Goal: Transaction & Acquisition: Obtain resource

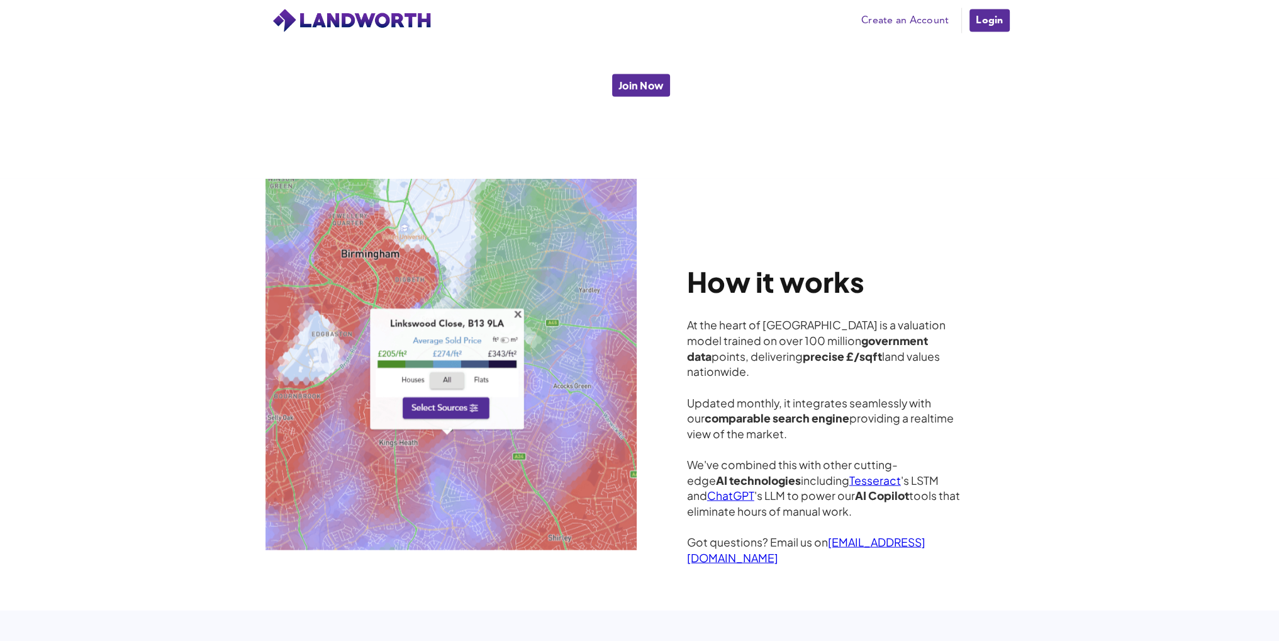
scroll to position [3398, 0]
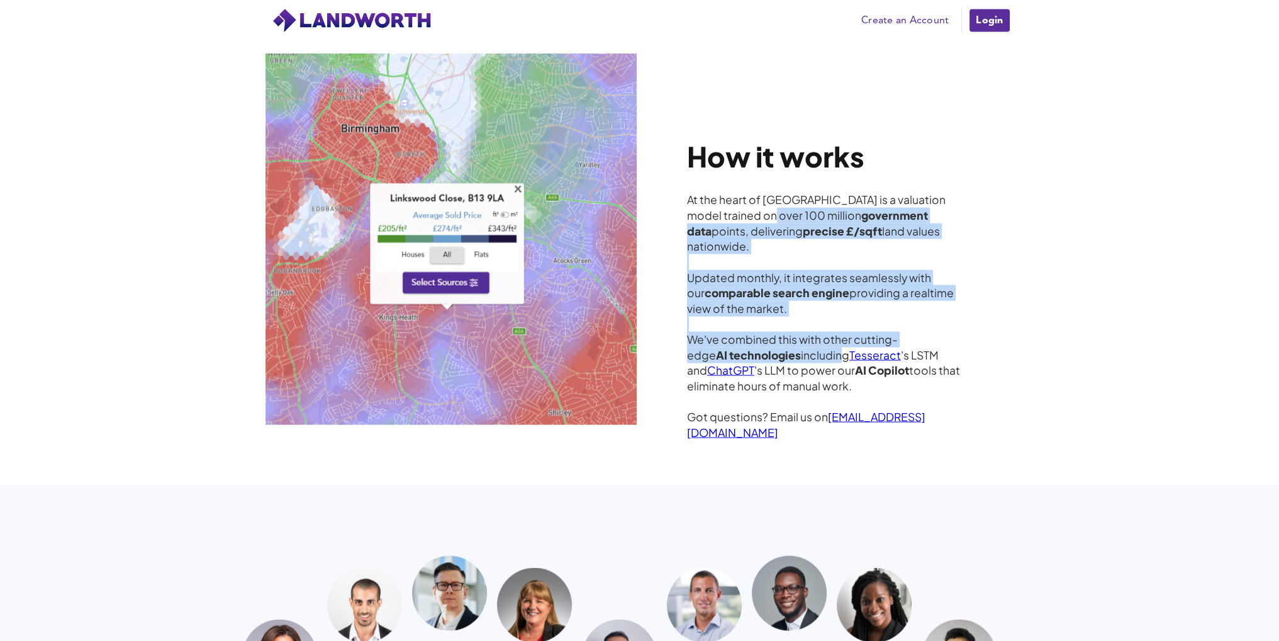
drag, startPoint x: 743, startPoint y: 212, endPoint x: 815, endPoint y: 339, distance: 145.7
click at [815, 339] on div "At the heart of Landworth is a valuation model trained on over 100 million gove…" at bounding box center [828, 316] width 283 height 248
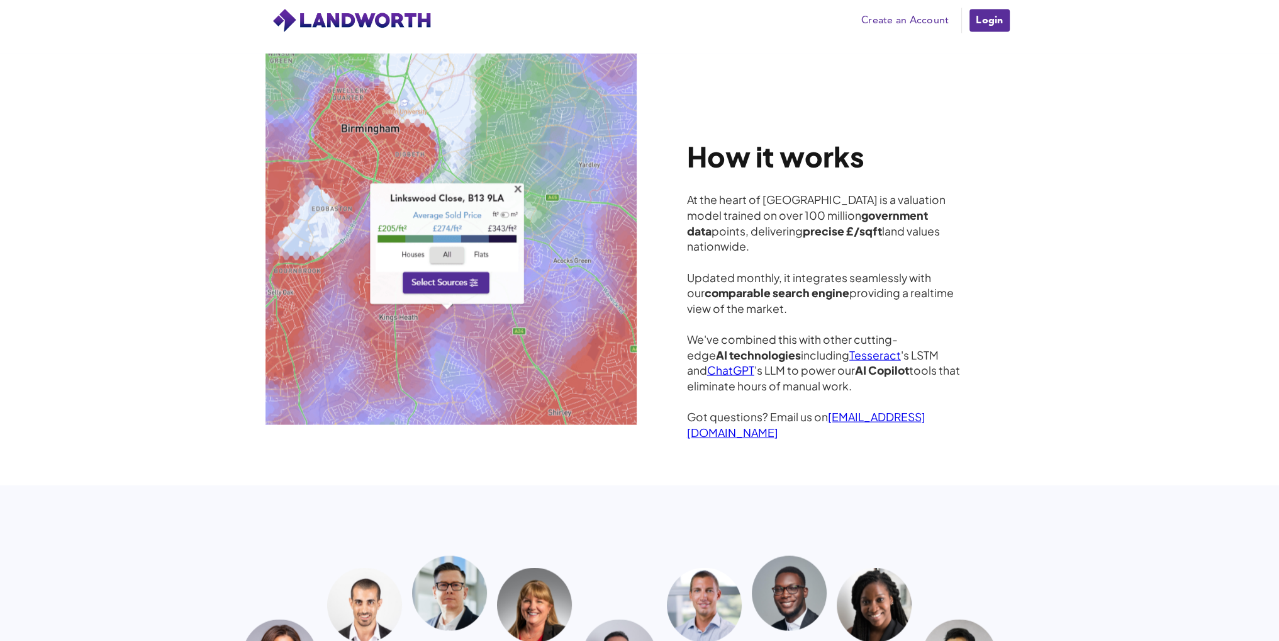
click at [780, 357] on div "At the heart of Landworth is a valuation model trained on over 100 million gove…" at bounding box center [828, 316] width 283 height 248
drag, startPoint x: 794, startPoint y: 356, endPoint x: 934, endPoint y: 366, distance: 140.1
click at [934, 366] on div "At the heart of Landworth is a valuation model trained on over 100 million gove…" at bounding box center [828, 316] width 283 height 248
click at [813, 362] on div "At the heart of Landworth is a valuation model trained on over 100 million gove…" at bounding box center [828, 316] width 283 height 248
click at [768, 439] on div "How it works At the heart of Landworth is a valuation model trained on over 100…" at bounding box center [639, 269] width 1279 height 432
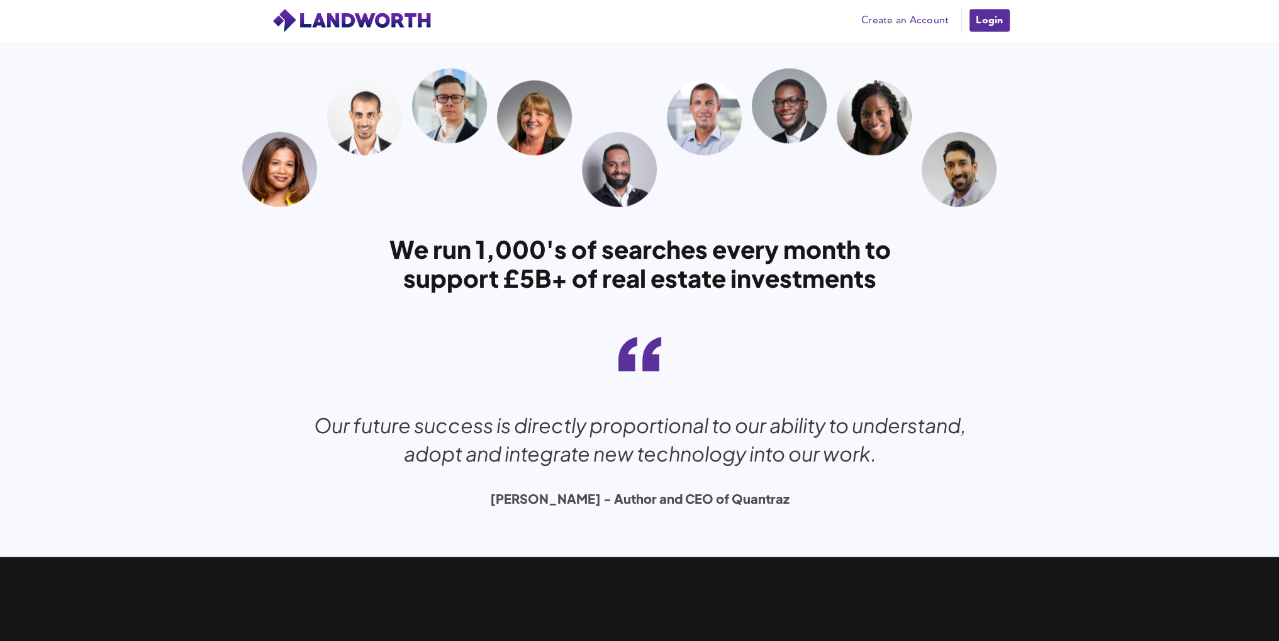
scroll to position [4183, 0]
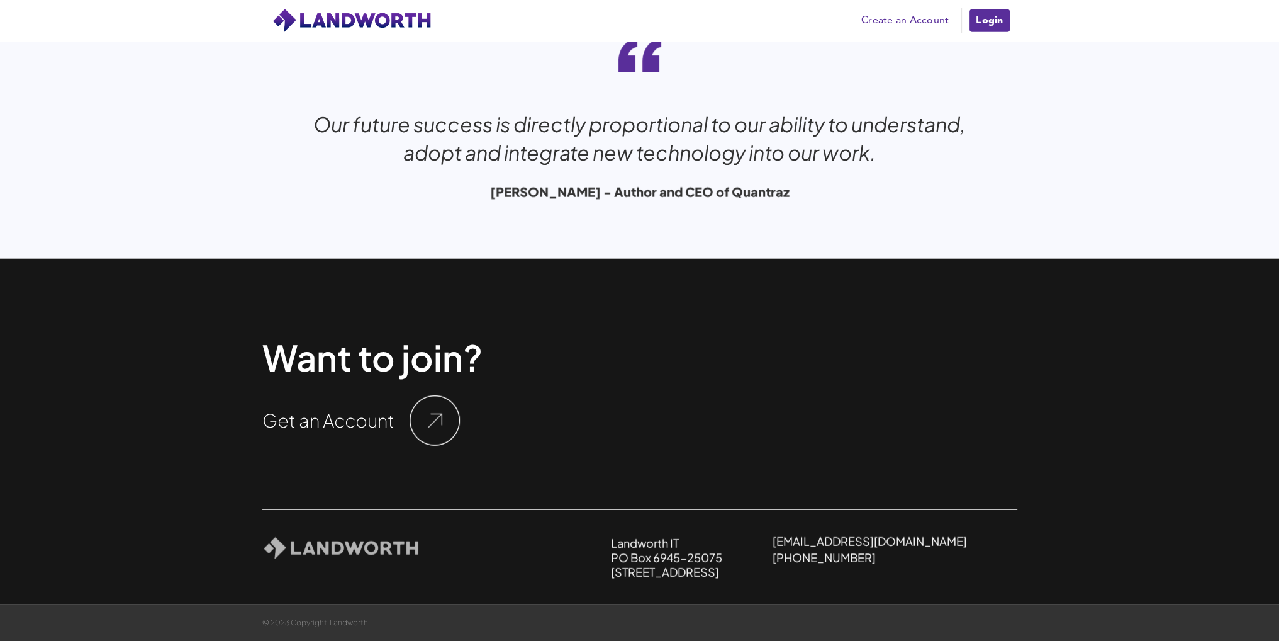
click at [435, 418] on img at bounding box center [435, 420] width 50 height 50
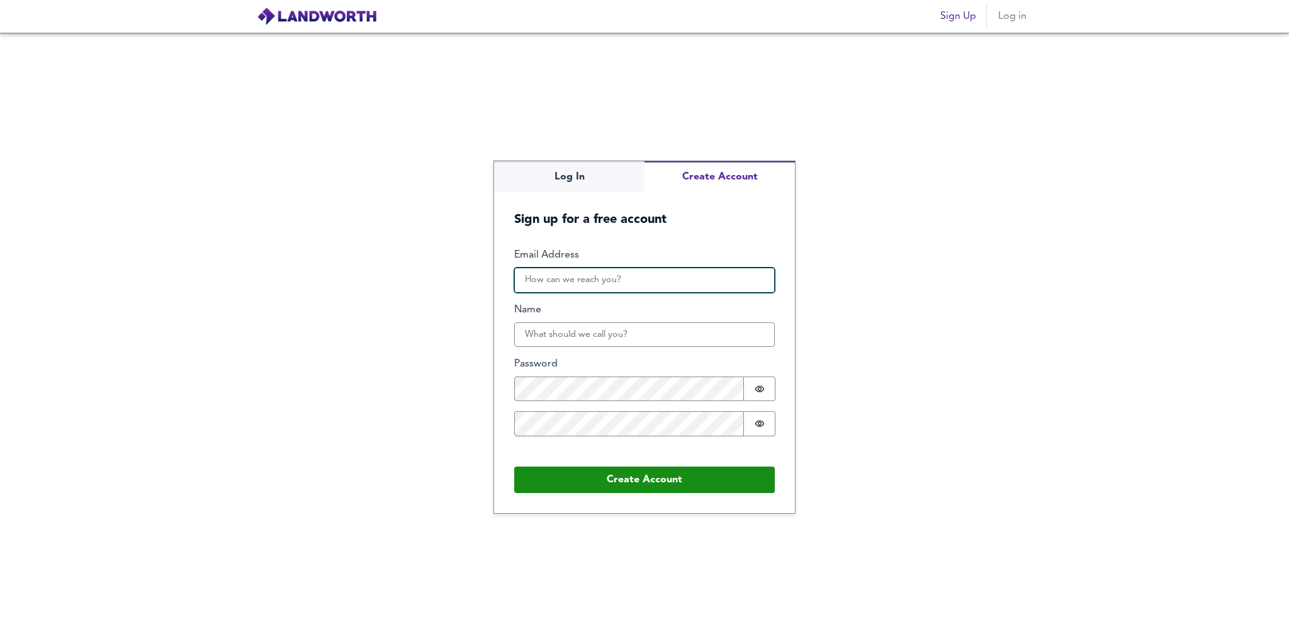
click at [607, 271] on input "Email Address" at bounding box center [644, 279] width 261 height 25
type input "zolfaghari.alireza@gmail.com"
type input "S"
type input "ali"
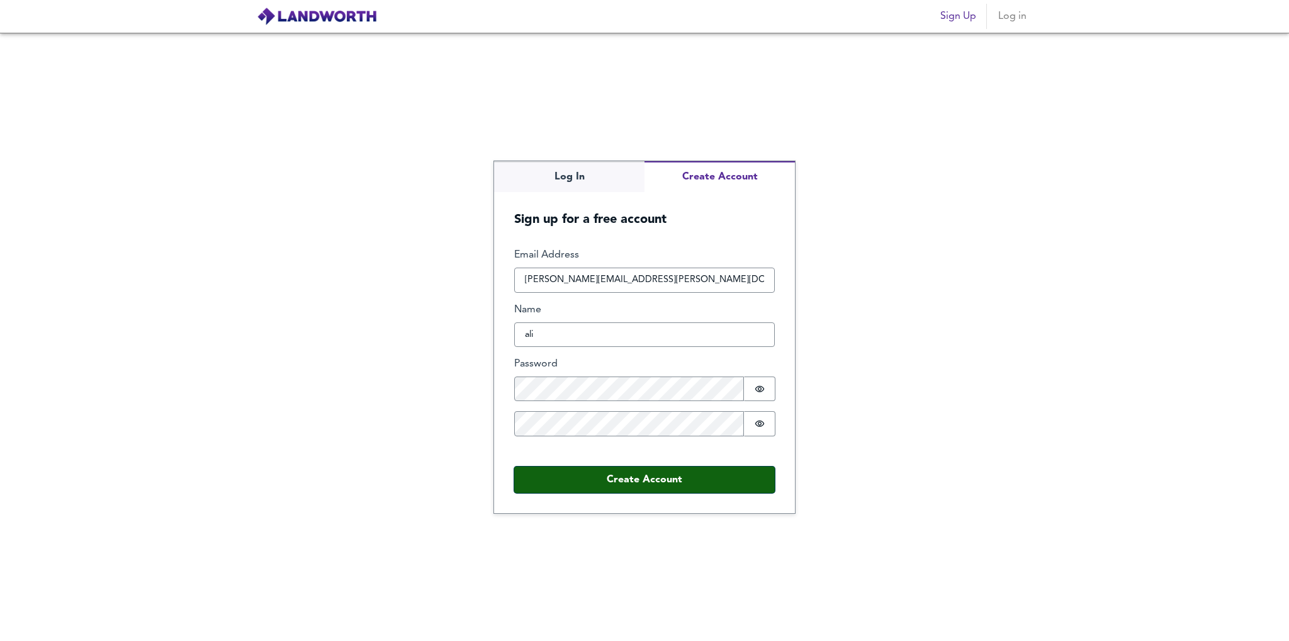
click at [627, 476] on button "Create Account" at bounding box center [644, 479] width 261 height 26
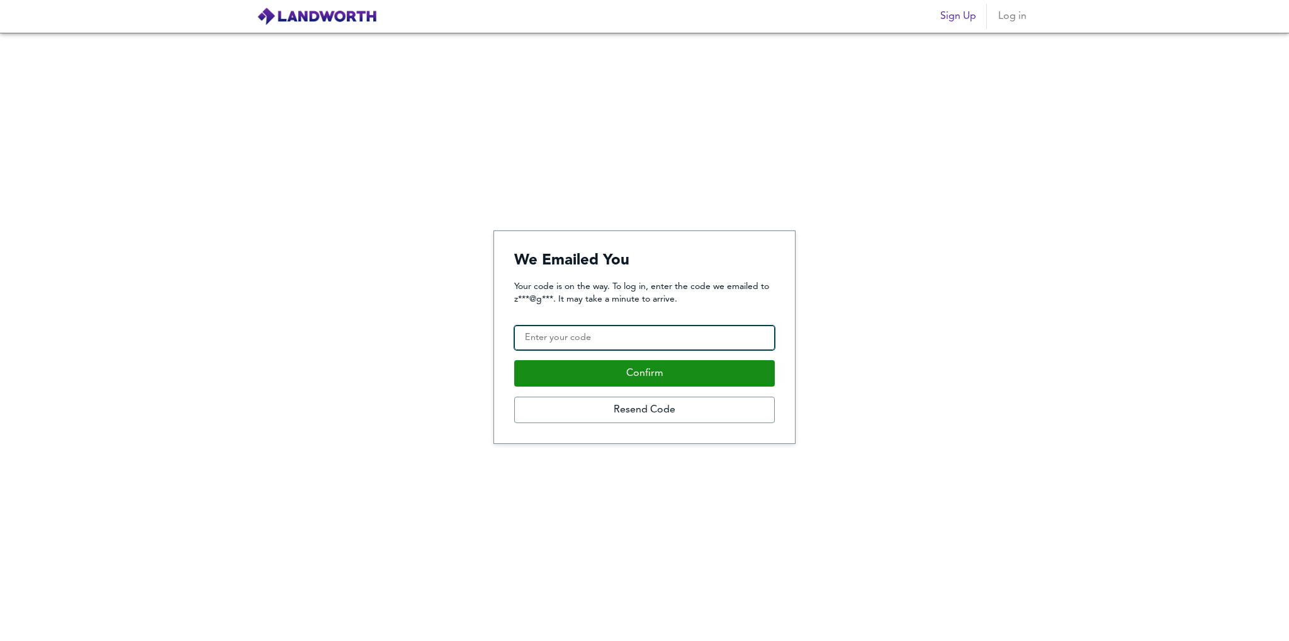
click at [642, 343] on input "Confirmation Code" at bounding box center [644, 337] width 261 height 25
type input "135688"
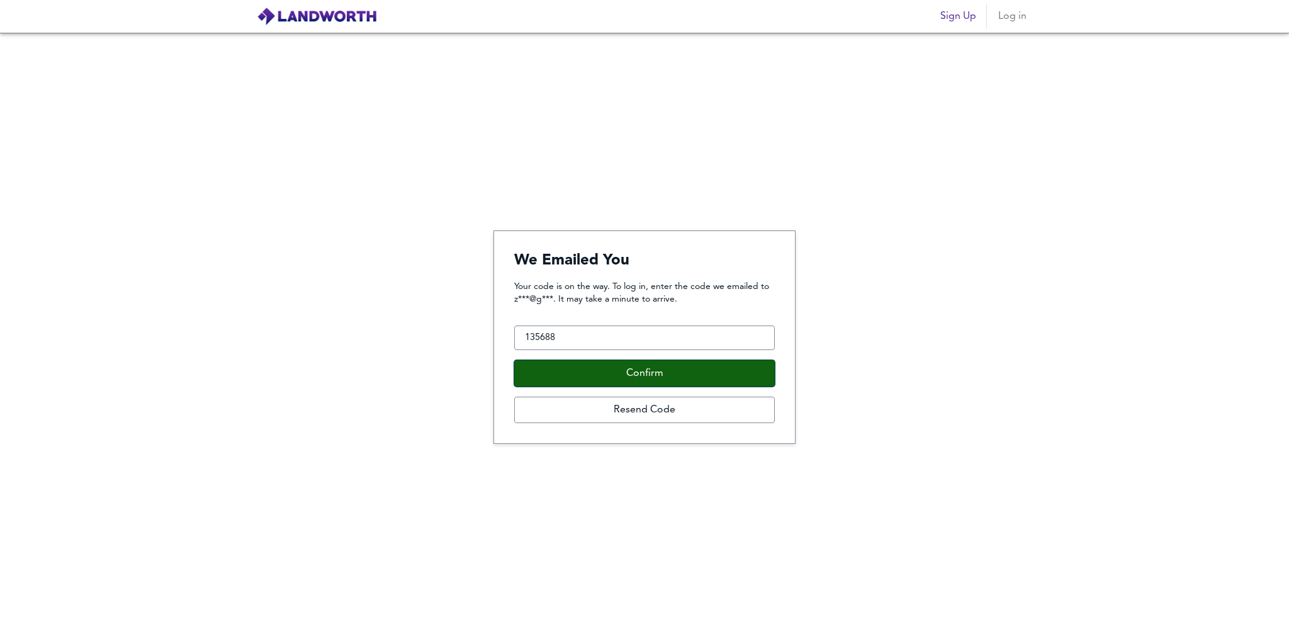
click at [671, 366] on button "Confirm" at bounding box center [644, 373] width 261 height 26
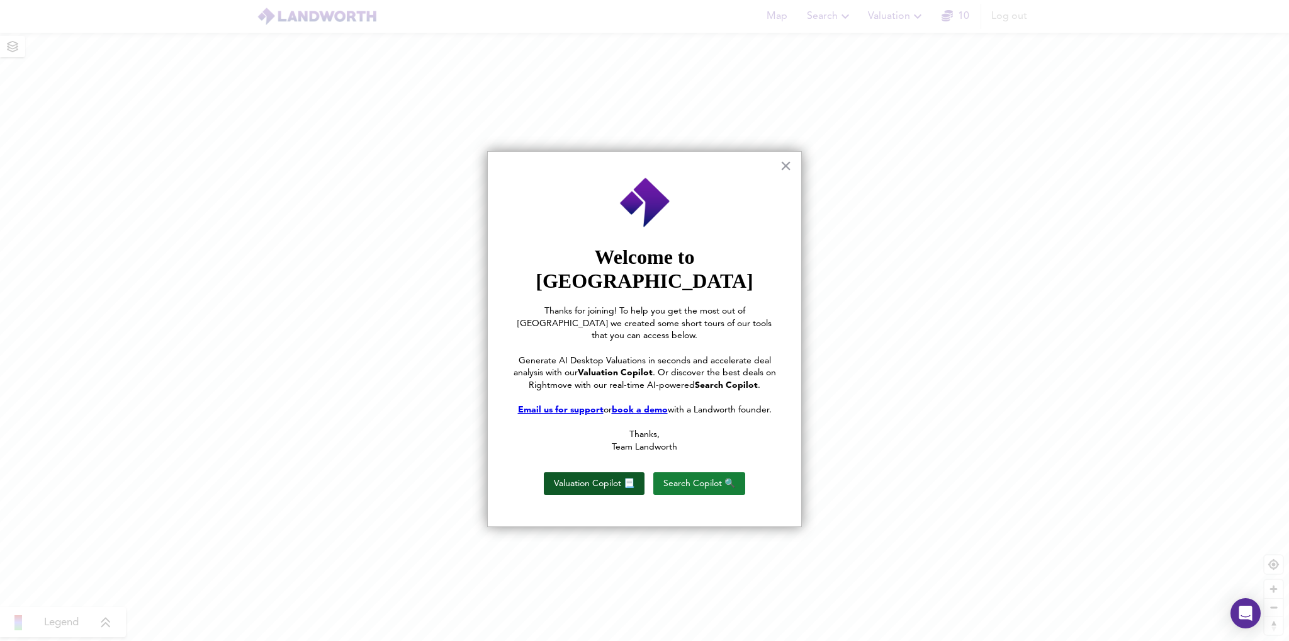
click at [602, 472] on button "Valuation Copilot 📃" at bounding box center [594, 483] width 101 height 23
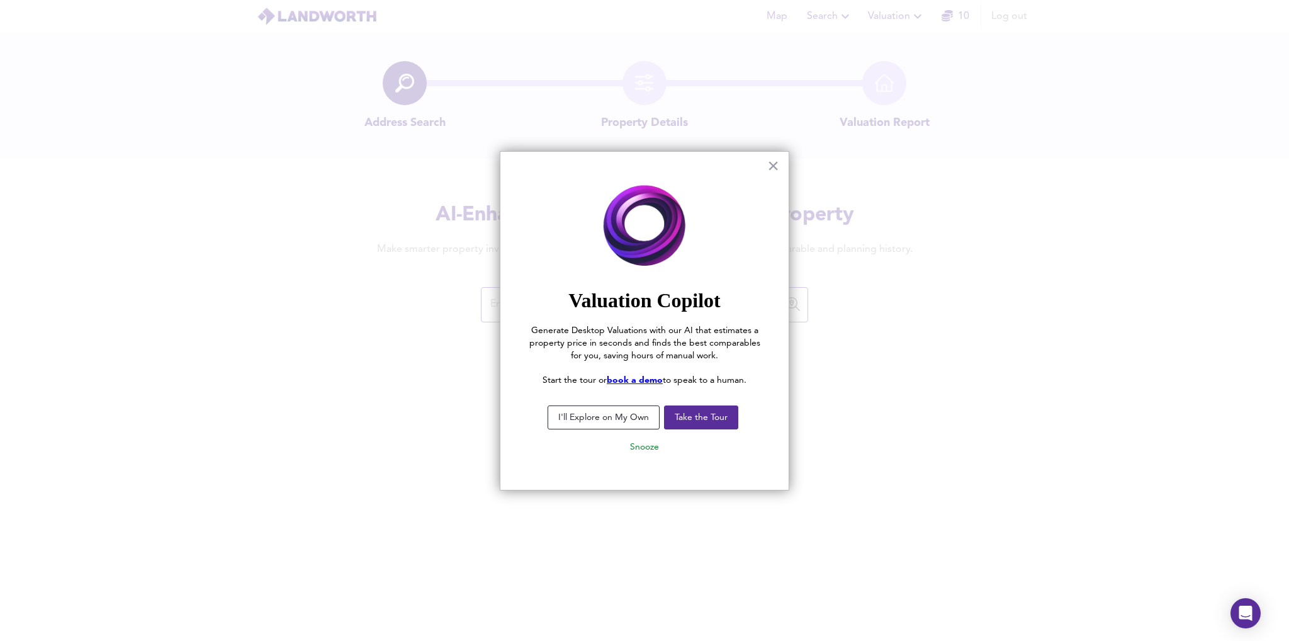
click at [639, 418] on button "I'll Explore on My Own" at bounding box center [603, 417] width 112 height 24
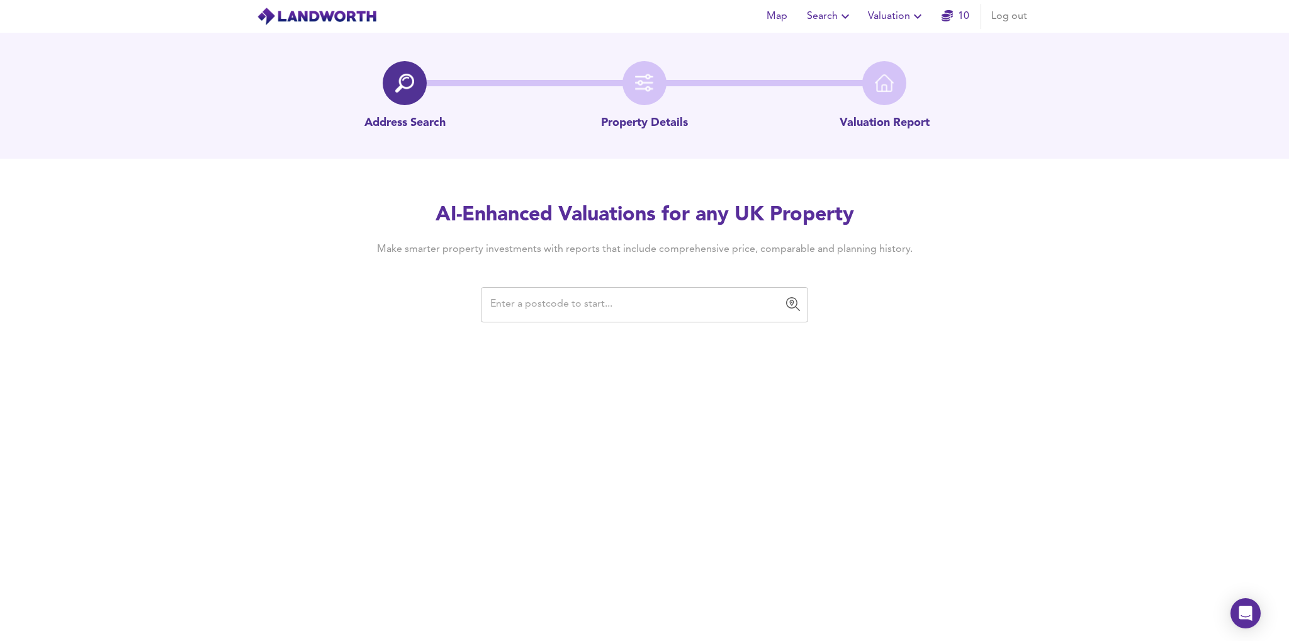
click at [583, 308] on input "text" at bounding box center [634, 305] width 297 height 24
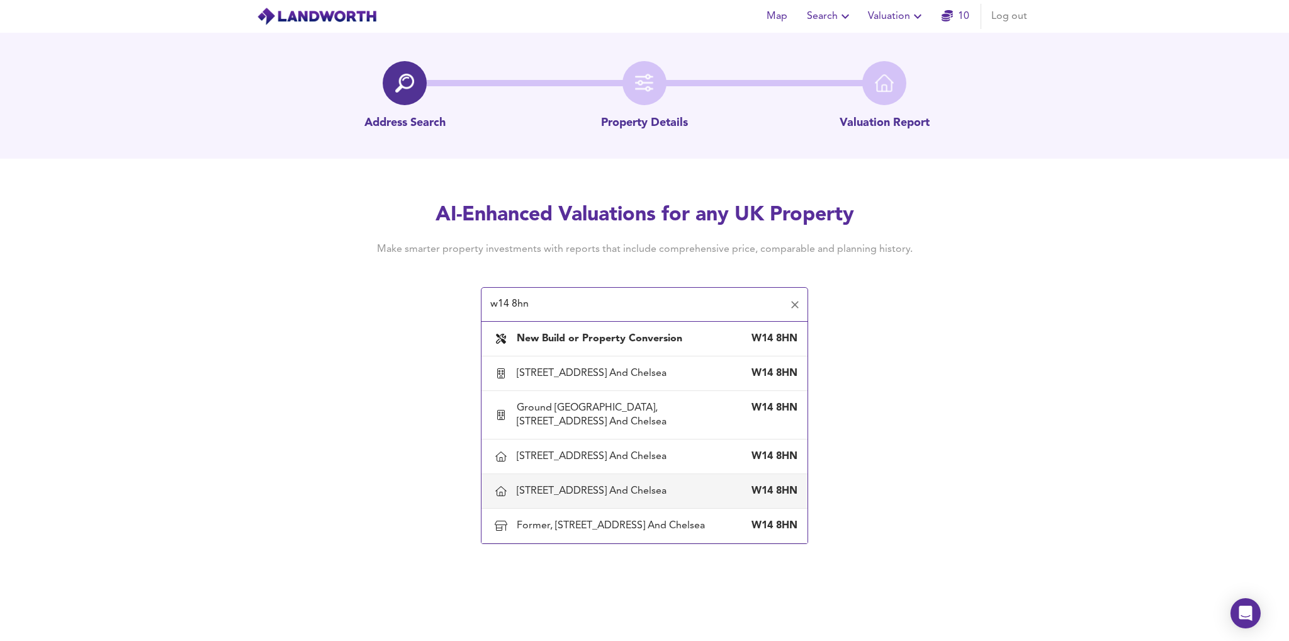
click at [645, 508] on li "8 Fairfax Place, London, Kensington And Chelsea W14 8HN" at bounding box center [644, 491] width 326 height 35
type input "8 Fairfax Place, London, Kensington And Chelsea"
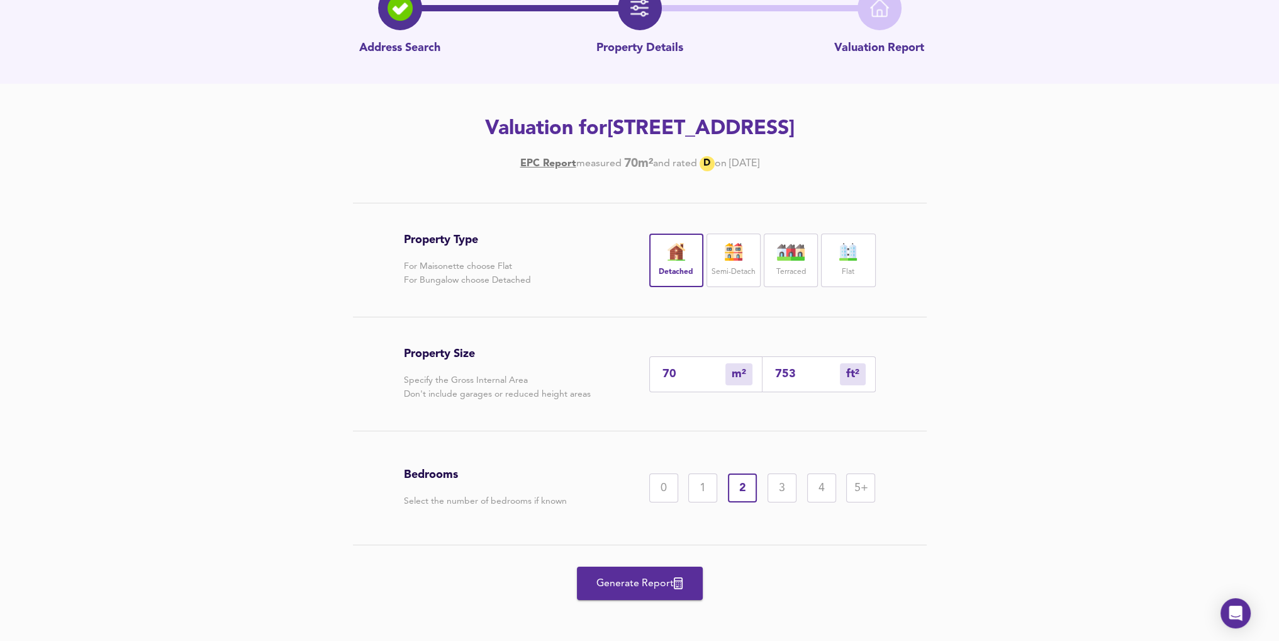
scroll to position [81, 0]
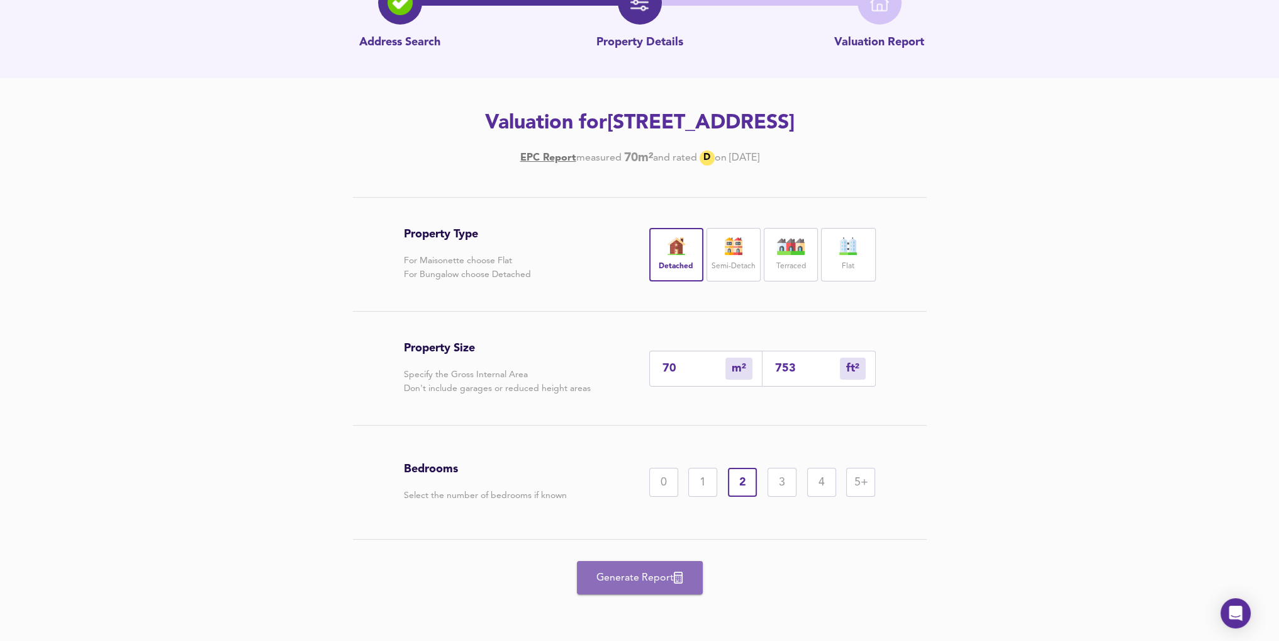
click at [649, 573] on span "Generate Report" at bounding box center [640, 578] width 101 height 18
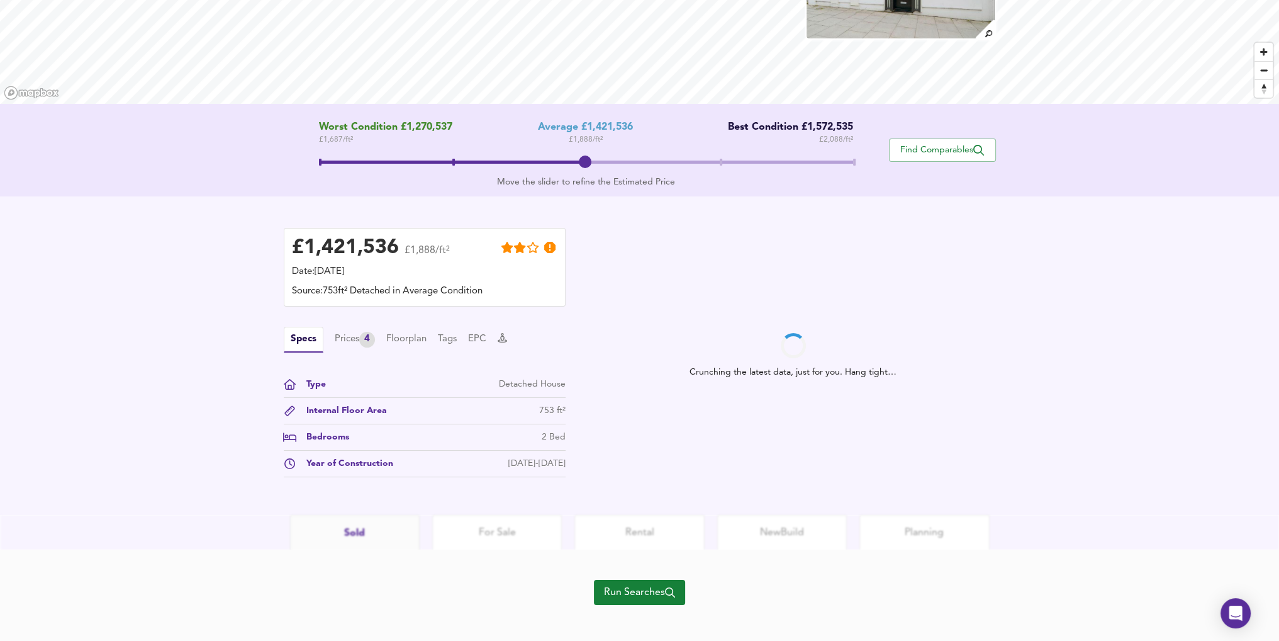
scroll to position [165, 0]
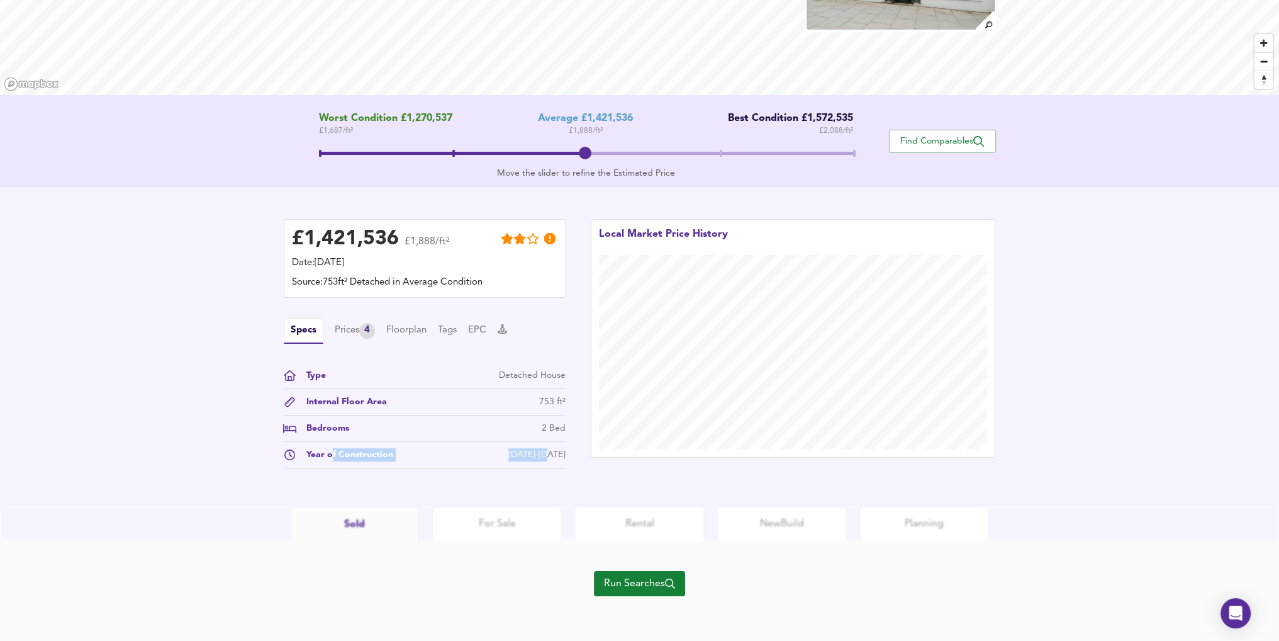
drag, startPoint x: 330, startPoint y: 459, endPoint x: 576, endPoint y: 471, distance: 247.0
click at [576, 471] on div "£ 1,421,536 £1,888/ft² Date: 15 October 2025 Source: 753ft² Detached in Average…" at bounding box center [424, 346] width 307 height 281
click at [364, 461] on div "Year of Construction 1950-1966" at bounding box center [425, 458] width 282 height 20
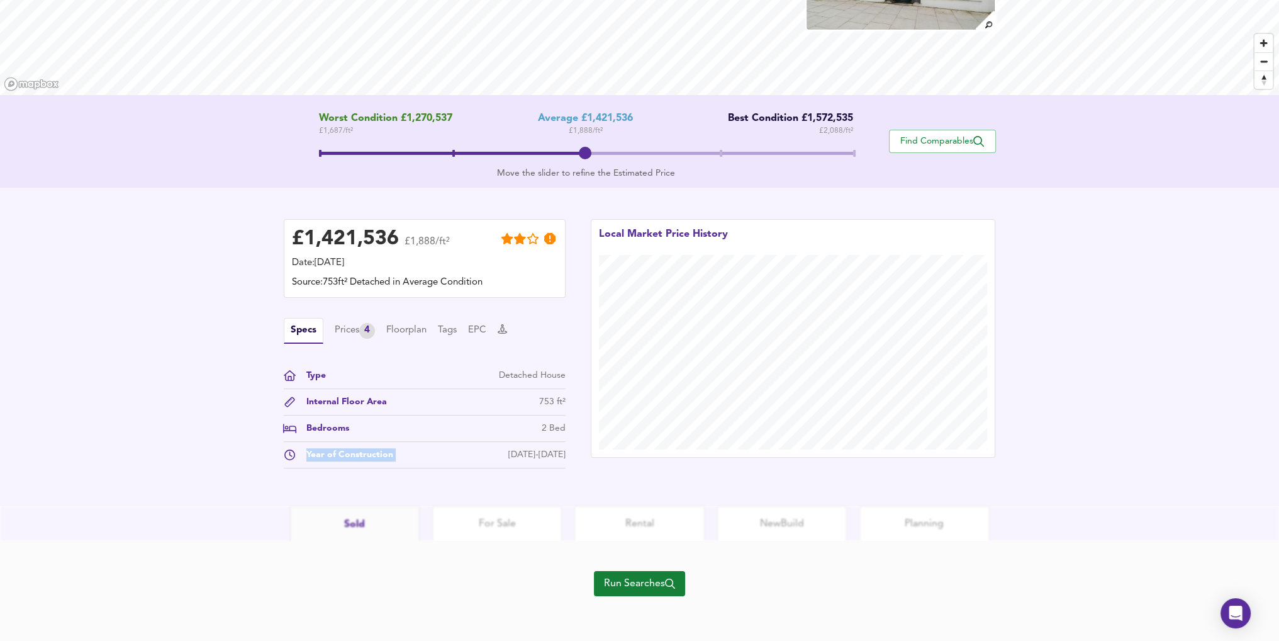
click at [364, 460] on div "Year of Construction" at bounding box center [344, 454] width 97 height 13
drag, startPoint x: 568, startPoint y: 454, endPoint x: 305, endPoint y: 456, distance: 263.0
click at [305, 456] on div "£ 1,421,536 £1,888/ft² Date: 15 October 2025 Source: 753ft² Detached in Average…" at bounding box center [424, 346] width 307 height 281
copy div "Year of Construction 1950-1966"
click at [342, 332] on div "Prices 5" at bounding box center [355, 331] width 40 height 16
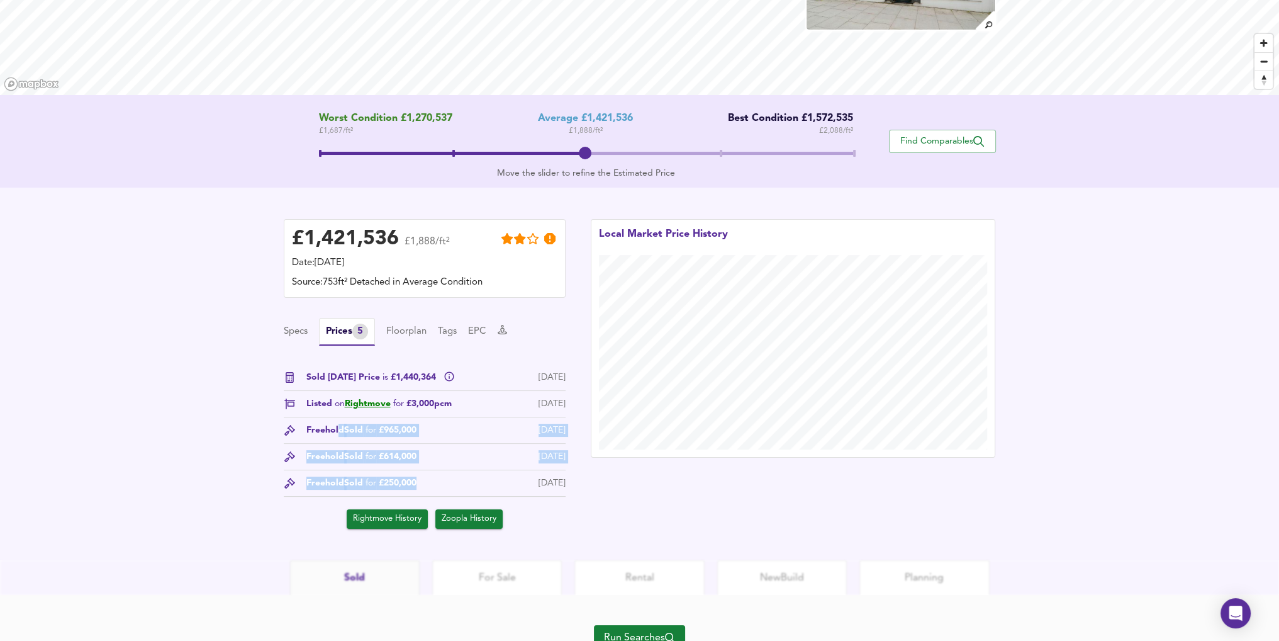
drag, startPoint x: 337, startPoint y: 430, endPoint x: 418, endPoint y: 481, distance: 95.9
click at [418, 481] on div "Sold Today Price is £1,440,364 15 Oct 2025 Listed on Rightmove for £3,000pcm 5 …" at bounding box center [425, 450] width 282 height 158
click at [435, 477] on div "Freehold Sold for £250,000 19 Apr 2002" at bounding box center [425, 486] width 282 height 20
drag, startPoint x: 310, startPoint y: 376, endPoint x: 468, endPoint y: 378, distance: 157.3
click at [468, 378] on div "Sold Today Price is £1,440,364 15 Oct 2025" at bounding box center [425, 381] width 282 height 20
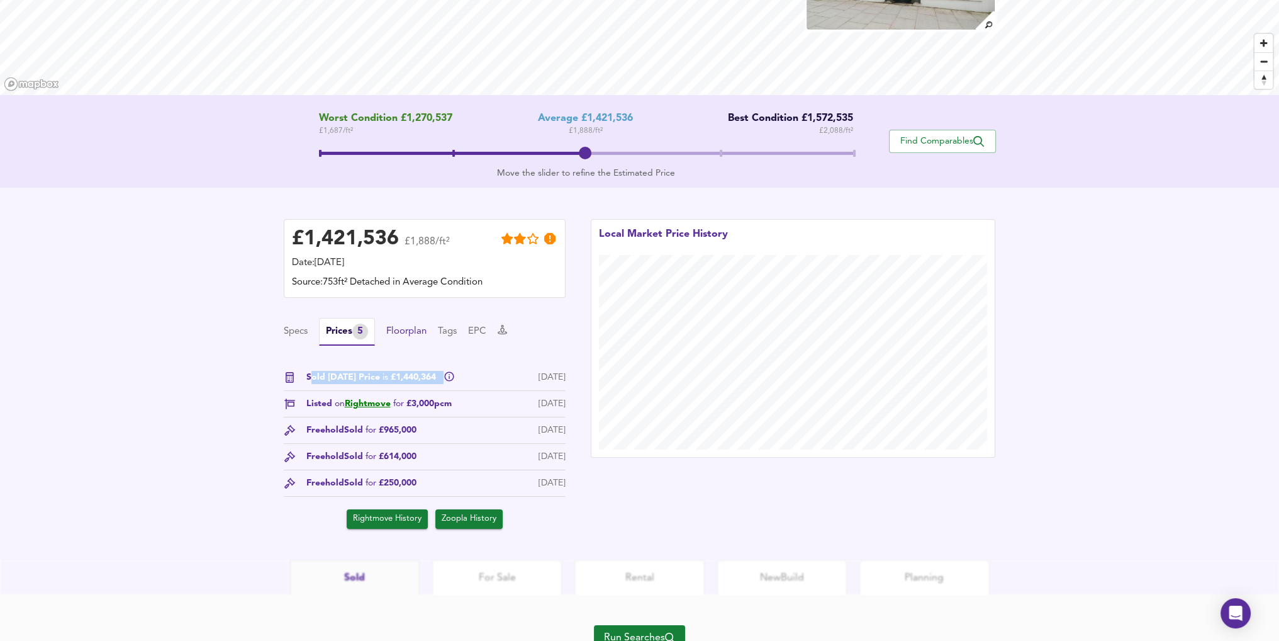
click at [418, 333] on button "Floorplan" at bounding box center [406, 332] width 40 height 14
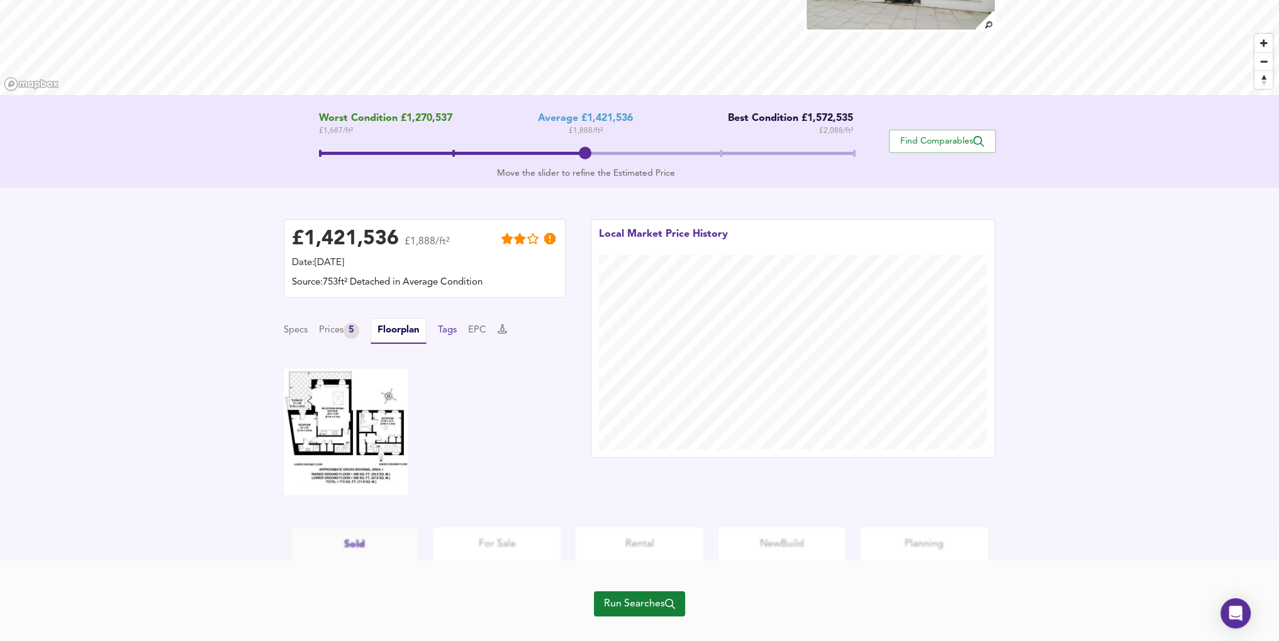
click at [446, 334] on button "Tags" at bounding box center [447, 330] width 19 height 14
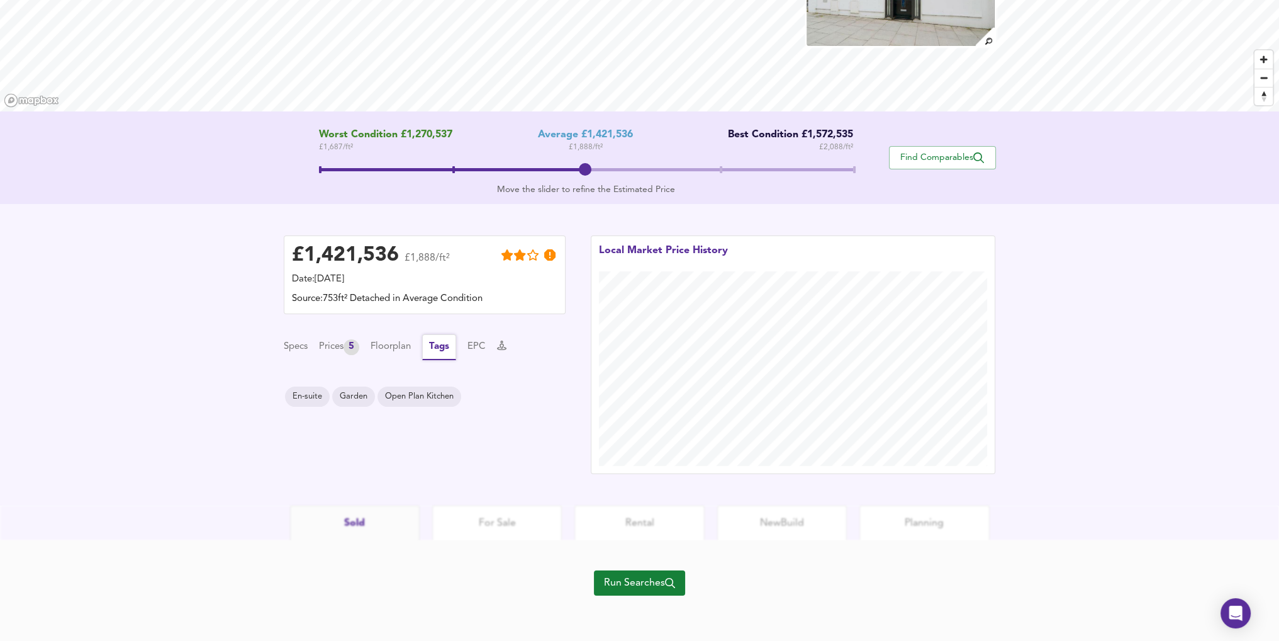
scroll to position [149, 0]
click at [478, 351] on button "EPC" at bounding box center [477, 347] width 18 height 14
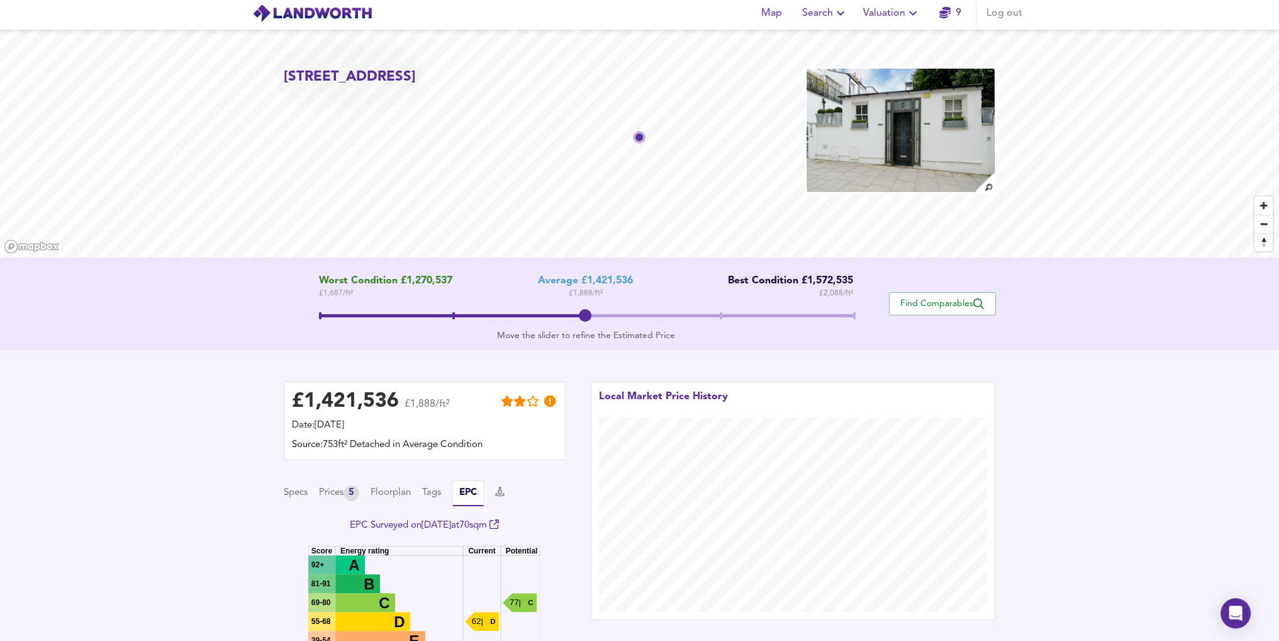
scroll to position [0, 0]
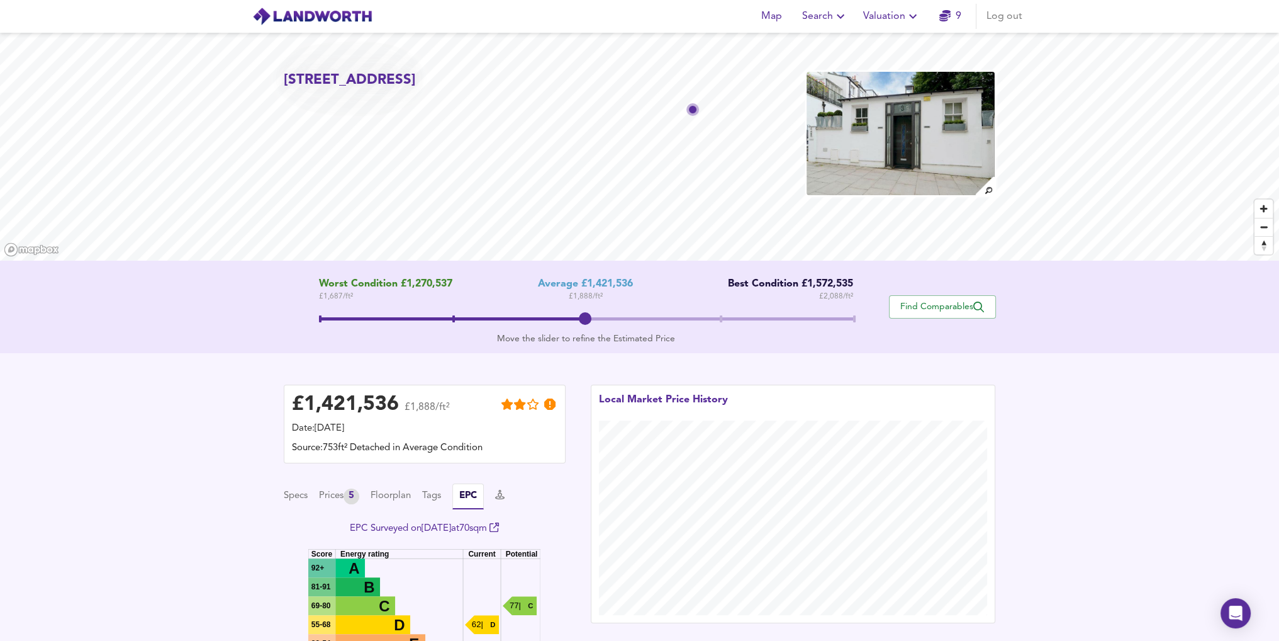
drag, startPoint x: 590, startPoint y: 328, endPoint x: 578, endPoint y: 321, distance: 14.4
click at [579, 321] on span at bounding box center [585, 318] width 13 height 13
click at [836, 16] on icon "button" at bounding box center [840, 16] width 15 height 15
click at [821, 47] on li "New Search" at bounding box center [825, 45] width 125 height 23
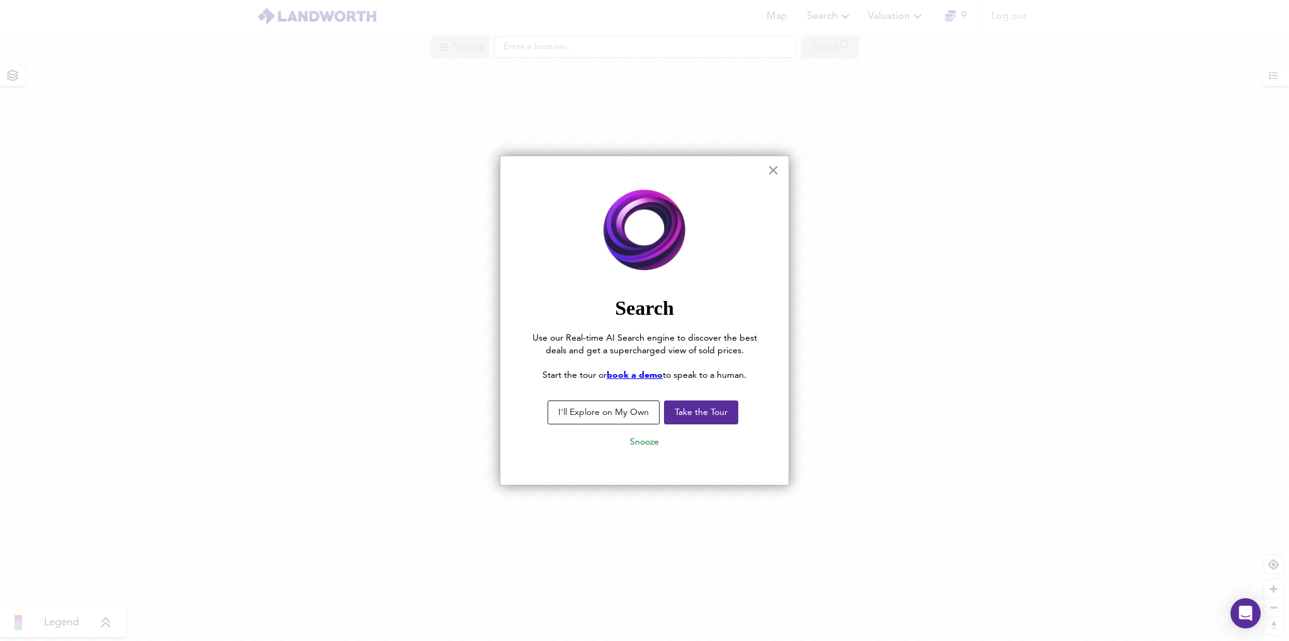
click at [631, 418] on button "I'll Explore on My Own" at bounding box center [603, 412] width 112 height 24
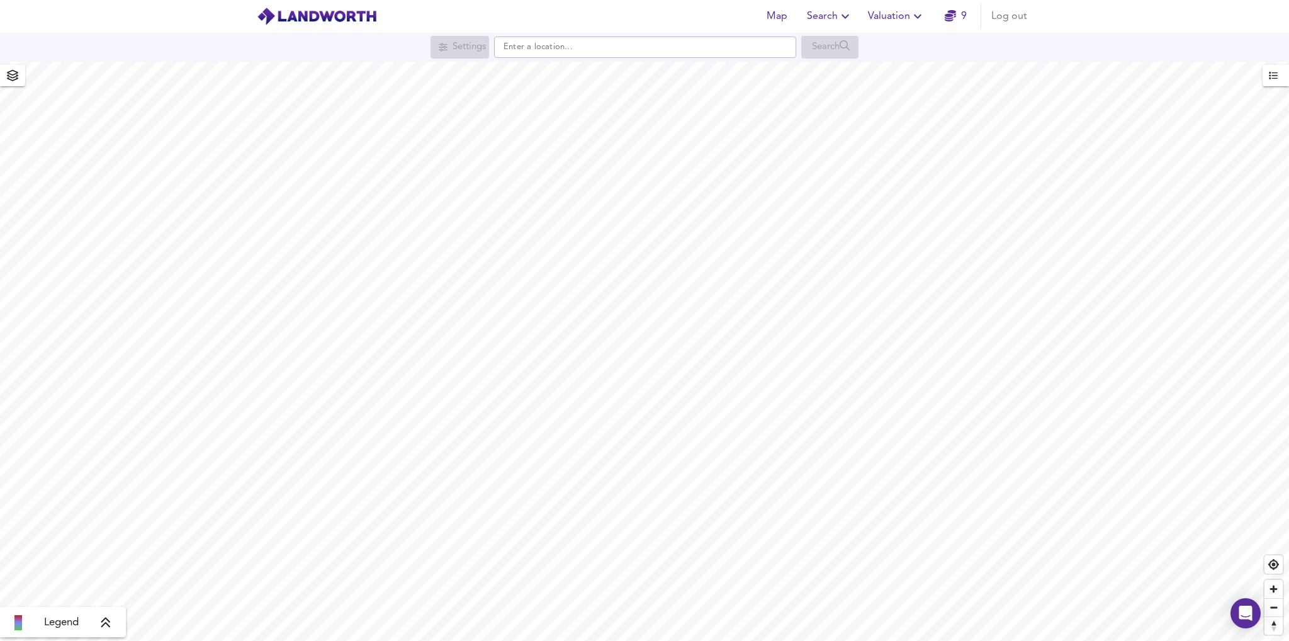
click at [108, 631] on div "Legend" at bounding box center [63, 622] width 126 height 30
click at [106, 624] on icon at bounding box center [105, 622] width 11 height 13
click at [54, 560] on div "£800/ft² +" at bounding box center [49, 557] width 40 height 13
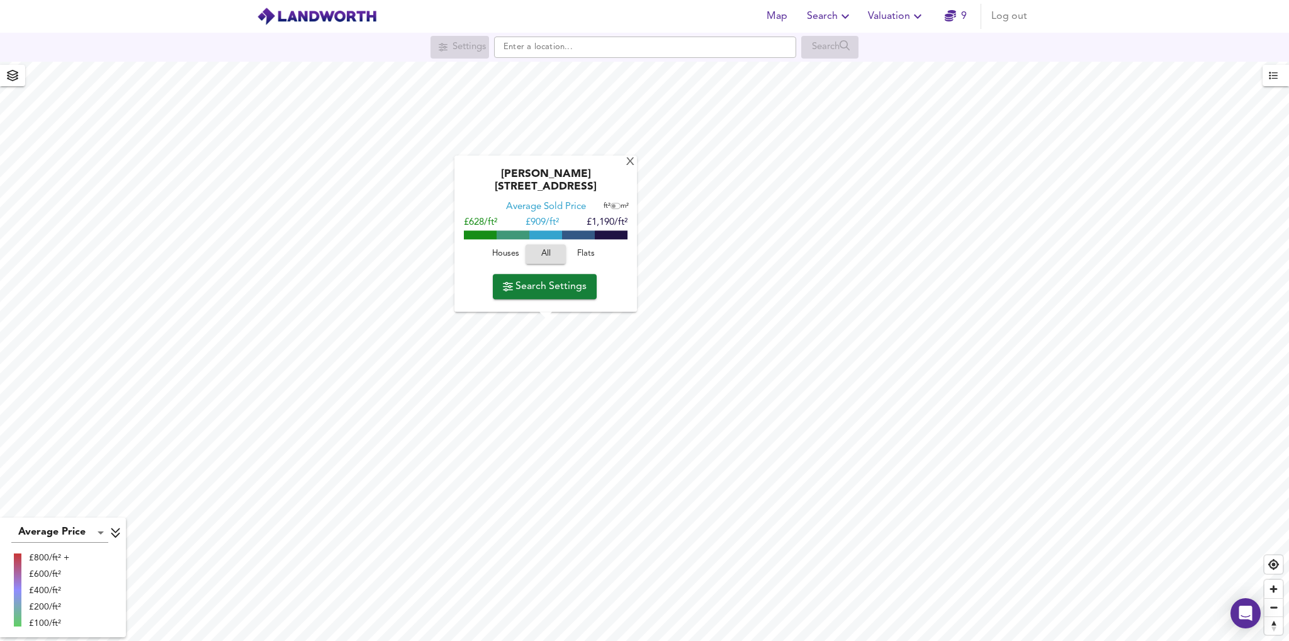
click at [620, 206] on span "m²" at bounding box center [624, 206] width 8 height 7
checkbox input "true"
click at [625, 169] on div "X" at bounding box center [630, 163] width 11 height 12
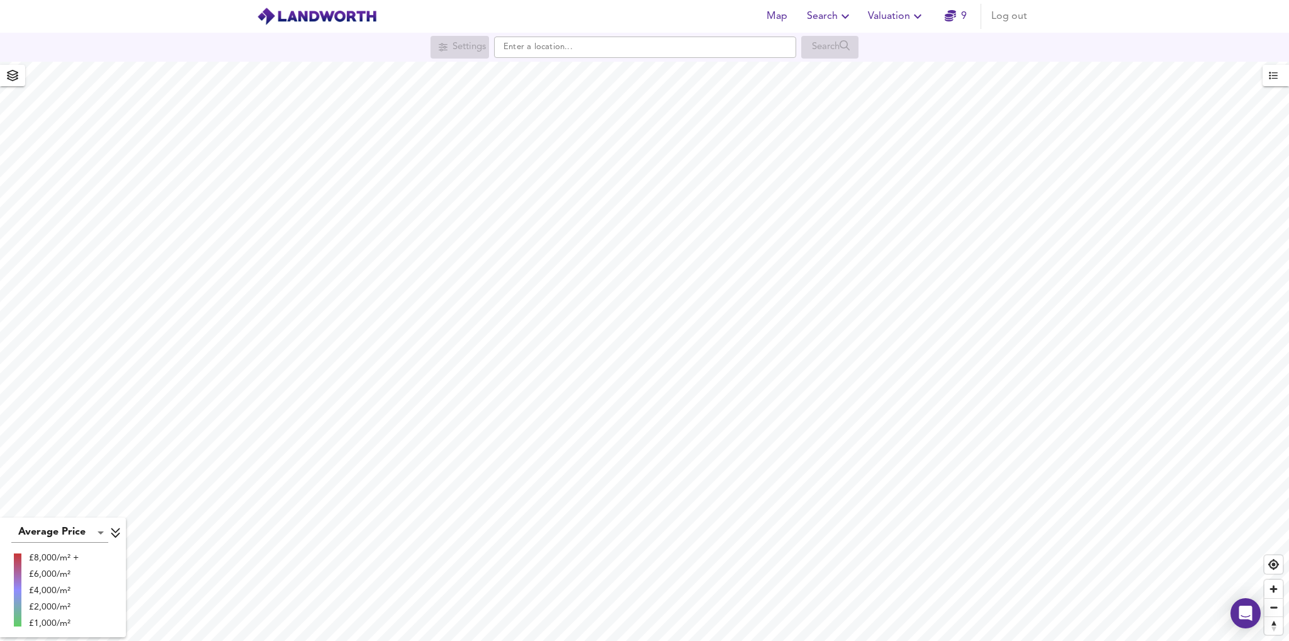
click at [893, 13] on span "Valuation" at bounding box center [896, 17] width 57 height 18
click at [835, 14] on span "Search" at bounding box center [830, 17] width 46 height 18
click at [788, 19] on span "Map" at bounding box center [776, 17] width 30 height 18
